Goal: Task Accomplishment & Management: Manage account settings

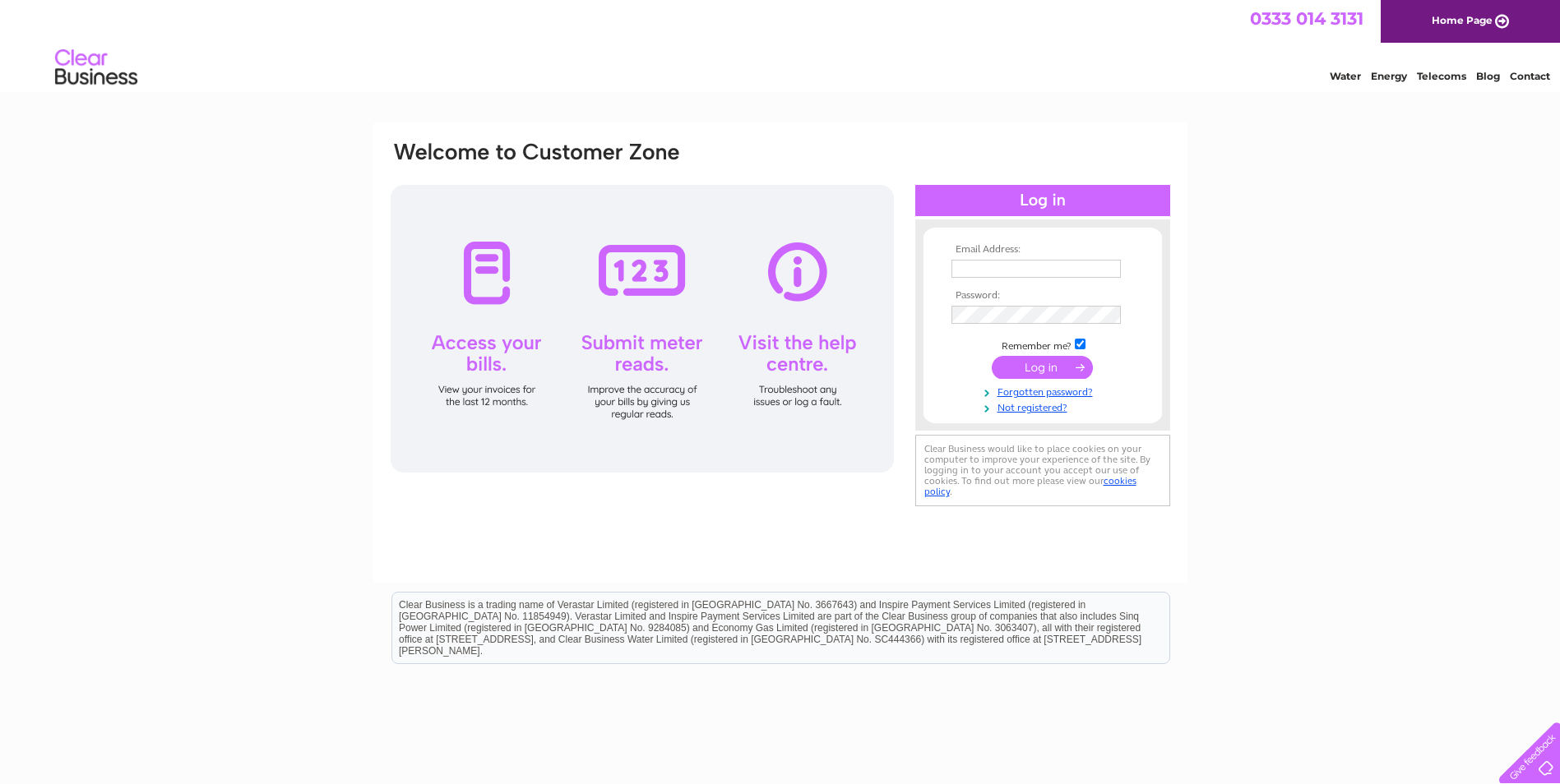
click at [1057, 269] on input "text" at bounding box center [1036, 269] width 170 height 18
paste input "finance@knightpg.co.uk"
type input "finance@knightpg.co.uk"
click at [992, 357] on input "submit" at bounding box center [1043, 369] width 101 height 23
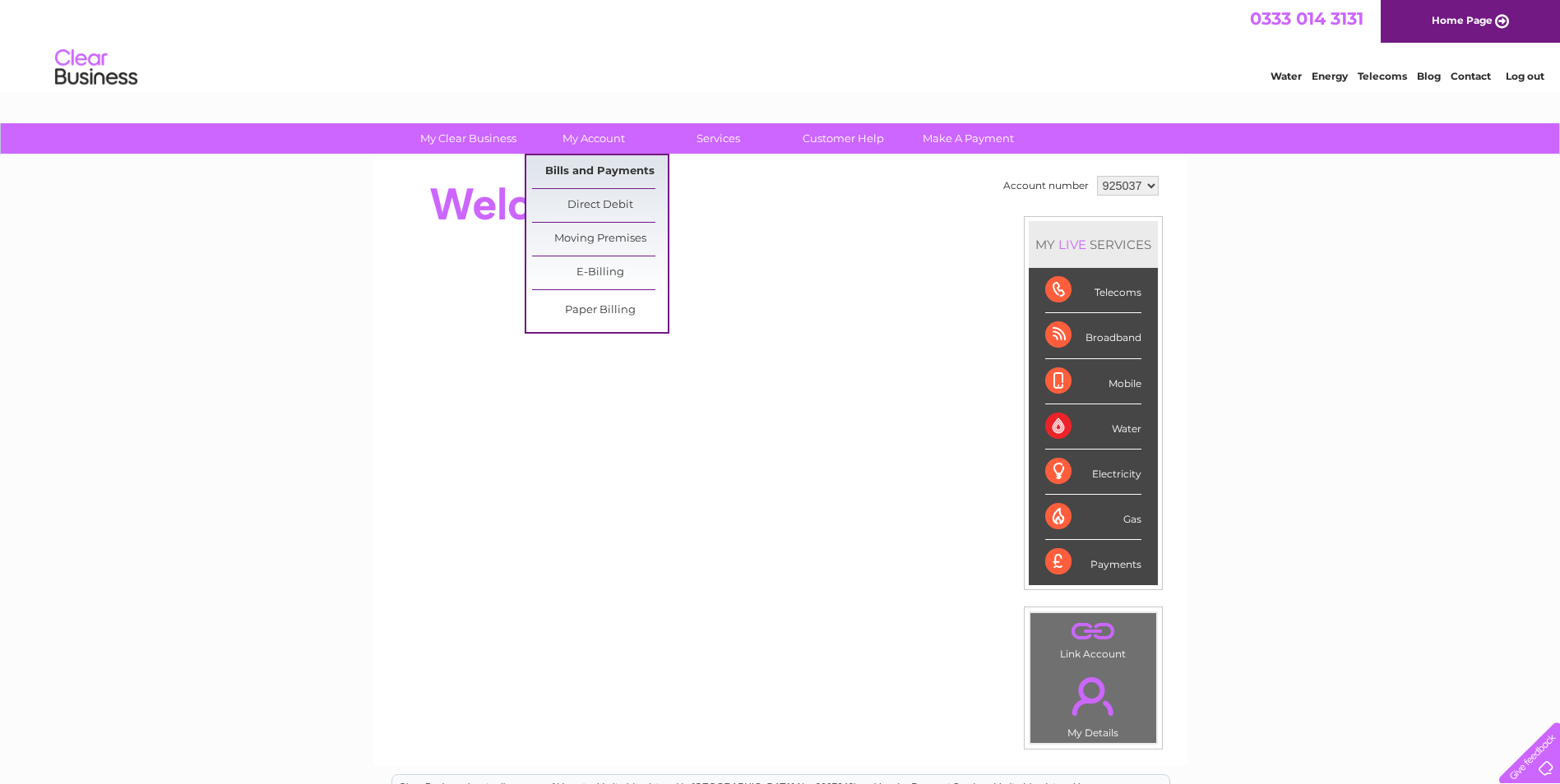
click at [592, 166] on link "Bills and Payments" at bounding box center [600, 172] width 136 height 33
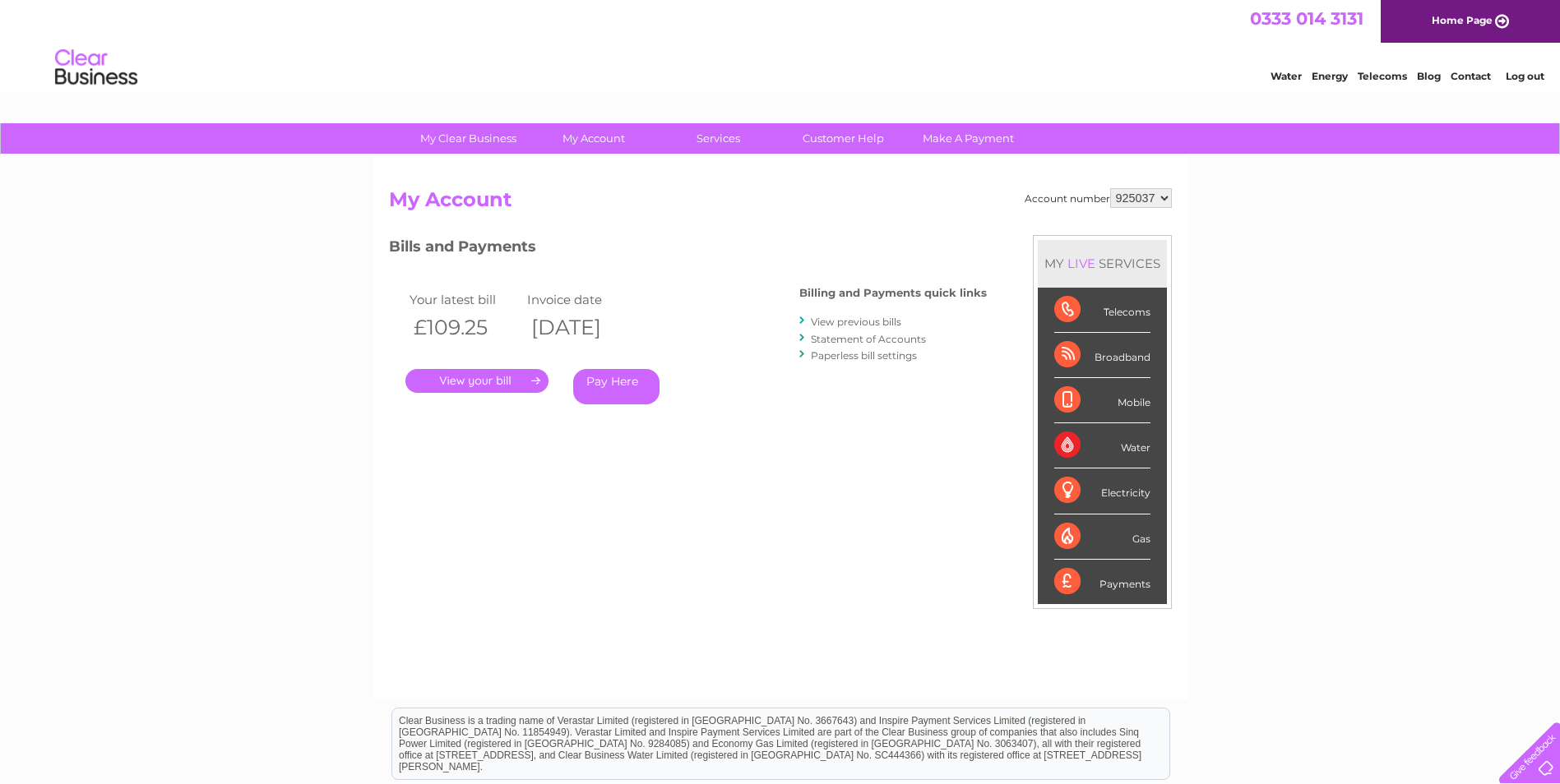
click at [1170, 201] on select "925037 937257" at bounding box center [1141, 198] width 62 height 20
select select "937257"
click at [1110, 189] on select "925037 937257" at bounding box center [1141, 198] width 62 height 20
click at [489, 389] on link "." at bounding box center [477, 381] width 143 height 23
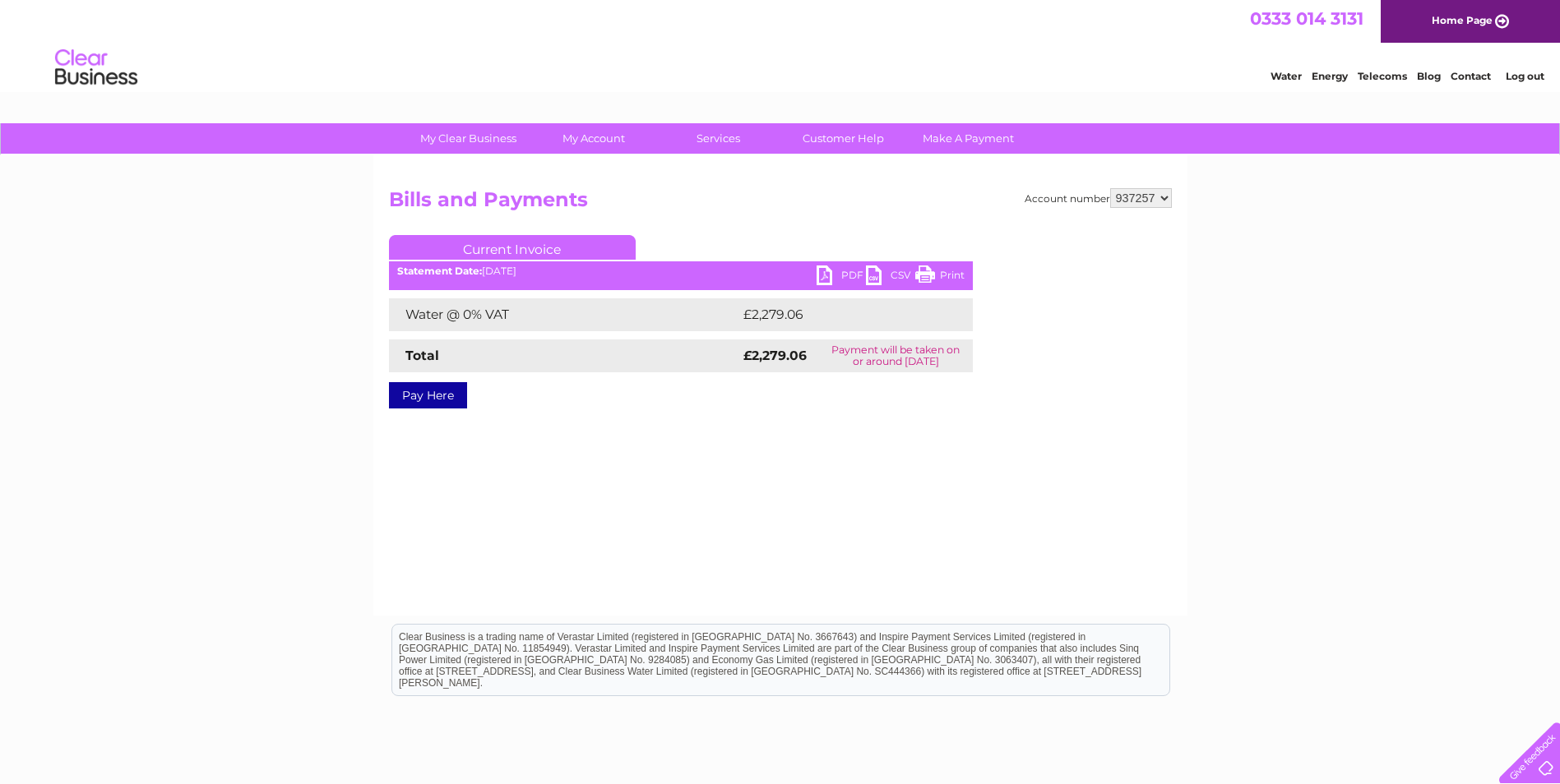
click at [830, 280] on link "PDF" at bounding box center [841, 277] width 50 height 23
